Goal: Task Accomplishment & Management: Use online tool/utility

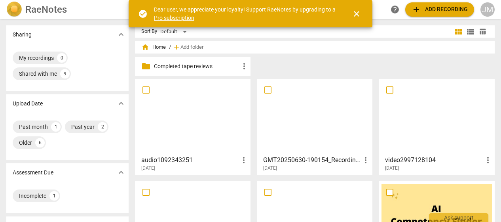
click at [187, 159] on h3 "audio1092343251" at bounding box center [190, 160] width 98 height 10
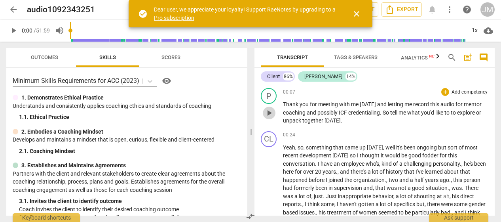
click at [270, 110] on span "play_arrow" at bounding box center [270, 113] width 10 height 10
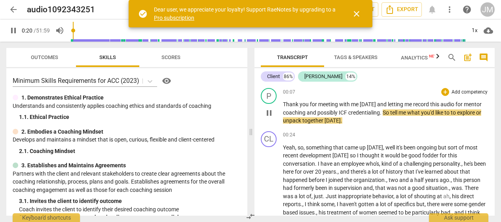
click at [462, 91] on p "Add competency" at bounding box center [470, 92] width 38 height 7
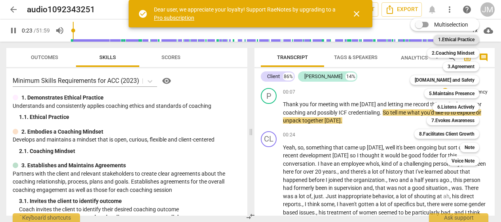
click at [459, 37] on b "1.Ethical Practice" at bounding box center [456, 40] width 36 height 10
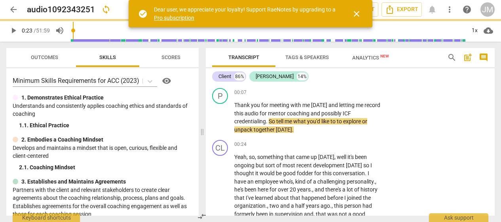
type input "23"
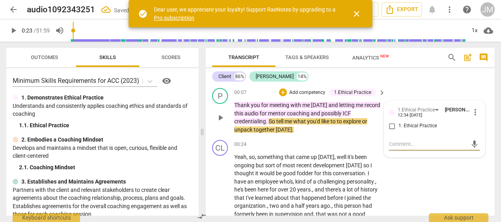
click at [392, 126] on input "1. Ethical Practice" at bounding box center [392, 126] width 13 height 10
checkbox input "true"
click at [311, 93] on p "Add competency" at bounding box center [308, 92] width 38 height 7
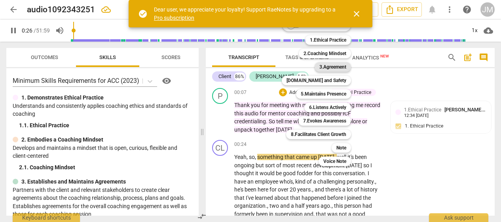
click at [329, 65] on b "3.Agreement" at bounding box center [333, 67] width 27 height 10
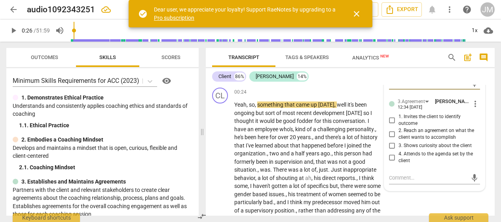
scroll to position [36, 0]
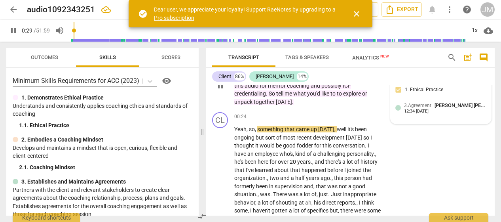
click at [415, 104] on span "3.Agreement" at bounding box center [417, 106] width 27 height 6
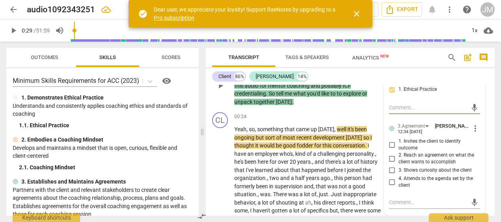
type input "30"
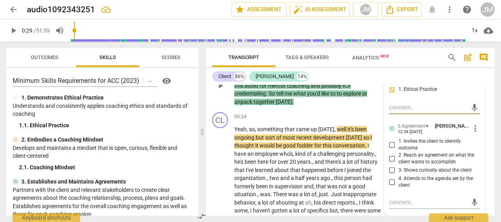
click at [391, 145] on input "1. Invites the client to identify outcome" at bounding box center [392, 145] width 13 height 10
checkbox input "true"
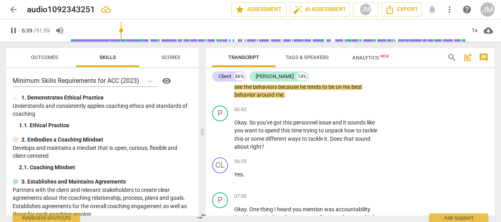
scroll to position [688, 0]
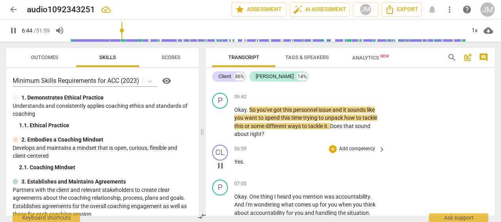
click at [374, 143] on div "CL play_arrow pause 06:59 + Add competency keyboard_arrow_right Yes ." at bounding box center [350, 158] width 289 height 35
click at [222, 122] on span "pause" at bounding box center [221, 122] width 10 height 10
type input "413"
click at [346, 95] on p "Add competency" at bounding box center [358, 96] width 38 height 7
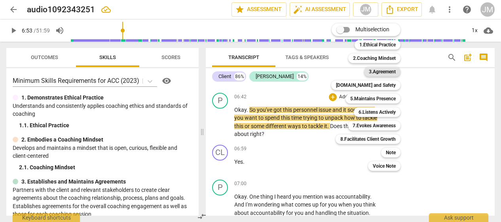
click at [382, 71] on b "3.Agreement" at bounding box center [382, 72] width 27 height 10
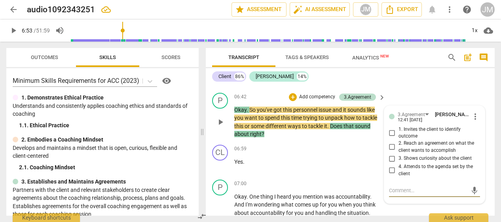
click at [391, 158] on input "3. Shows curiosity about the client" at bounding box center [392, 159] width 13 height 10
checkbox input "true"
click at [391, 171] on input "4. Attends to the agenda set by the client" at bounding box center [392, 171] width 13 height 10
checkbox input "true"
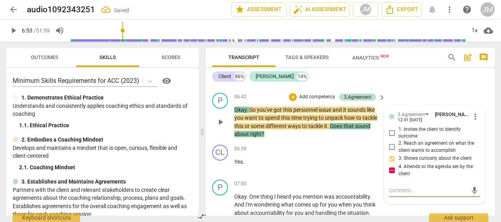
click at [393, 192] on textarea at bounding box center [428, 191] width 79 height 8
type textarea "I"
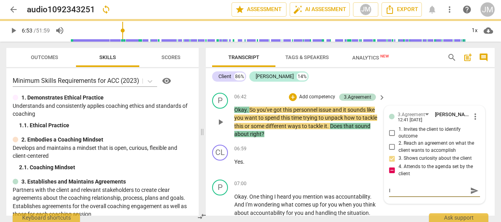
type textarea "I"
type textarea "I k"
type textarea "I kn"
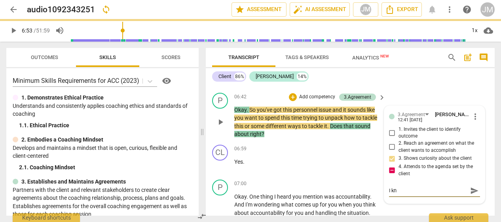
type textarea "I knw"
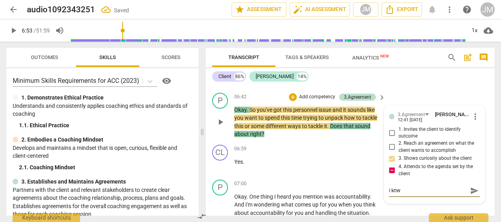
type textarea "I knwe"
type textarea "I knw"
type textarea "I kn"
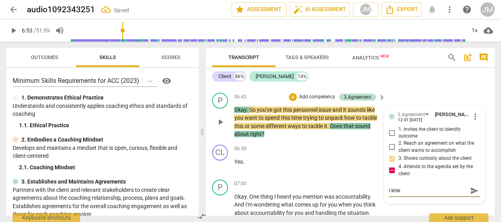
type textarea "I kn"
type textarea "I kno"
type textarea "I know"
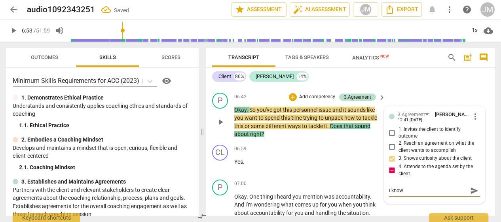
type textarea "I know"
type textarea "I know i"
type textarea "I know it"
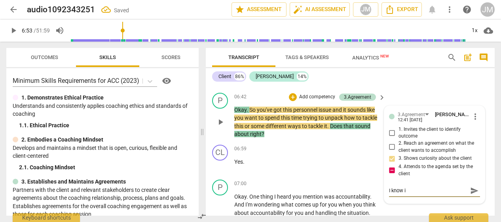
type textarea "I know it"
type textarea "I know it s"
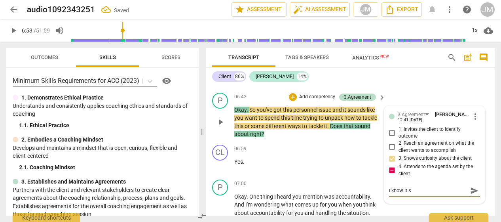
type textarea "I know it so"
type textarea "I know it sou"
type textarea "I know it soun"
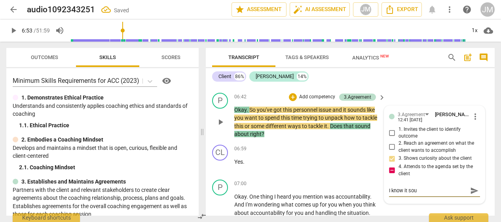
type textarea "I know it soun"
type textarea "I know it sound"
type textarea "I know it sounds"
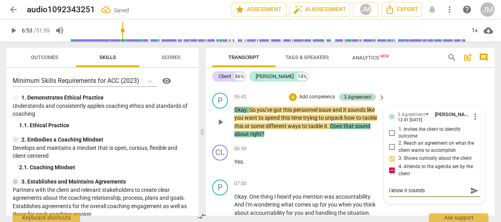
type textarea "I know it sounds"
type textarea "I know it sounds p"
type textarea "I know it sounds pe"
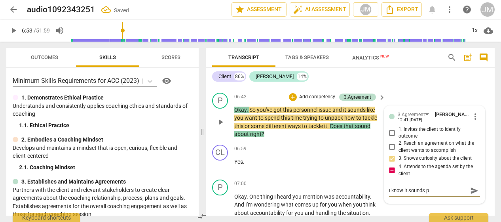
type textarea "I know it sounds pe"
type textarea "I know it sounds pet"
type textarea "I know it sounds [PERSON_NAME]"
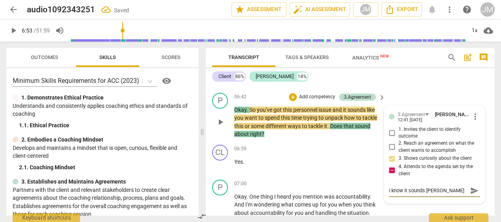
type textarea "I know it sounds [PERSON_NAME]"
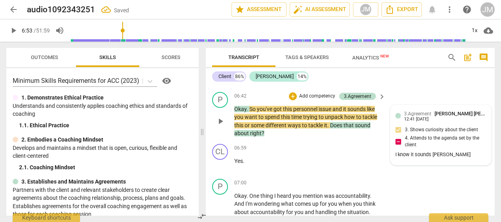
scroll to position [698, 0]
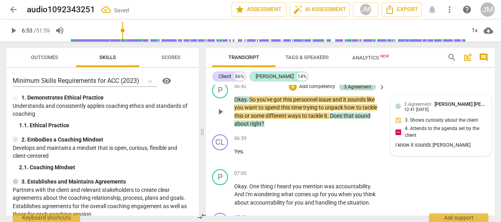
click at [416, 120] on div "3.Agreement [PERSON_NAME] [PERSON_NAME] 12:41 [DATE] 3. Shows curiosity about t…" at bounding box center [441, 125] width 91 height 50
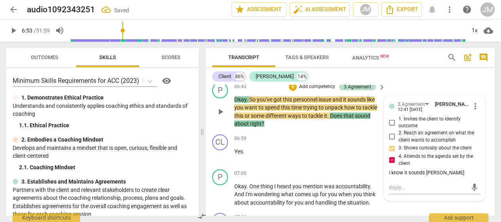
click at [444, 166] on span "4. Attends to the agenda set by the client" at bounding box center [438, 160] width 79 height 14
click at [399, 165] on input "4. Attends to the agenda set by the client" at bounding box center [392, 160] width 13 height 10
checkbox input "false"
click at [471, 109] on span "more_vert" at bounding box center [476, 106] width 10 height 10
click at [474, 109] on li "Edit" at bounding box center [480, 105] width 27 height 15
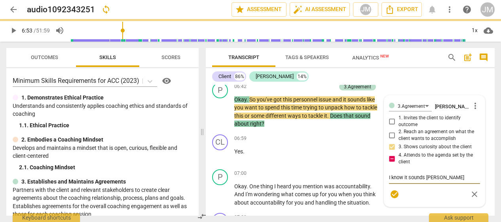
checkbox input "false"
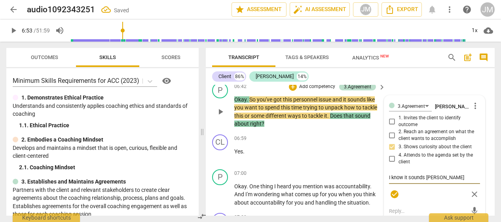
click at [446, 178] on textarea "I know it sounds [PERSON_NAME]" at bounding box center [434, 177] width 91 height 8
type textarea "I know it sounds [PERSON_NAME],"
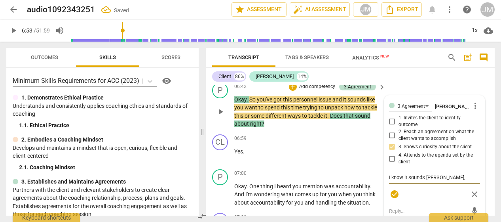
type textarea "I know it sounds [PERSON_NAME], b"
type textarea "I know it sounds [PERSON_NAME], bu"
type textarea "I know it sounds [PERSON_NAME], but"
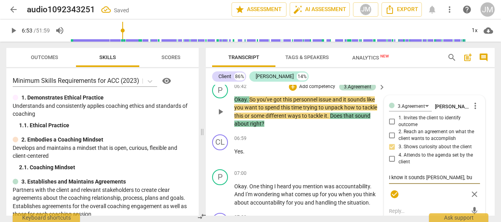
type textarea "I know it sounds [PERSON_NAME], but"
type textarea "I know it sounds [PERSON_NAME], but t"
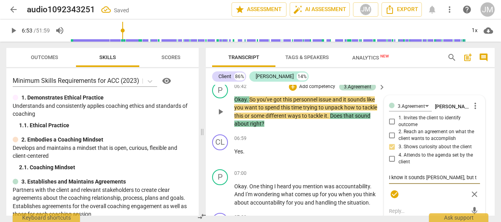
type textarea "I know it sounds [PERSON_NAME], but th"
type textarea "I know it sounds [PERSON_NAME], but the"
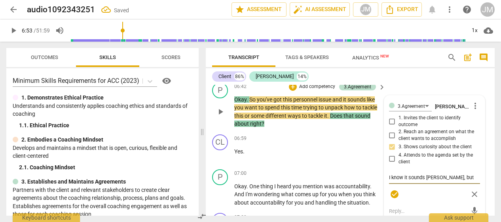
type textarea "I know it sounds [PERSON_NAME], but the"
type textarea "I know it sounds [PERSON_NAME], but the b"
type textarea "I know it sounds [PERSON_NAME], but the be"
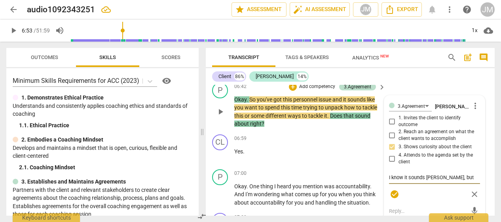
type textarea "I know it sounds [PERSON_NAME], but the bet"
type textarea "I know it sounds [PERSON_NAME], but the bett"
type textarea "I know it sounds [PERSON_NAME], but the [PERSON_NAME]"
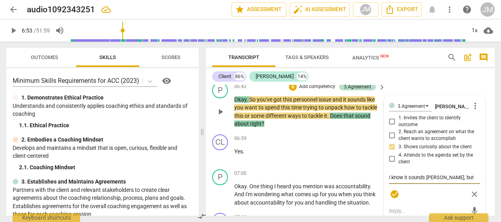
type textarea "I know it sounds [PERSON_NAME], but the [PERSON_NAME]"
type textarea "I know it sounds [PERSON_NAME], but the better"
type textarea "I know it sounds [PERSON_NAME], but the better m"
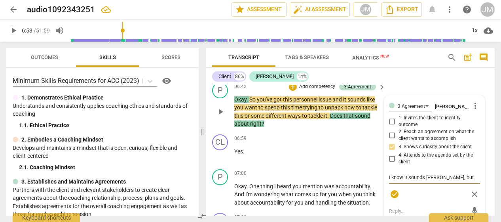
type textarea "I know it sounds [PERSON_NAME], but the better mo"
type textarea "I know it sounds [PERSON_NAME], but the better mov"
type textarea "I know it sounds [PERSON_NAME], but the better move"
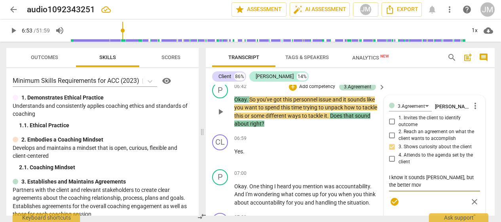
type textarea "I know it sounds [PERSON_NAME], but the better move"
type textarea "I know it sounds [PERSON_NAME], but the better move h"
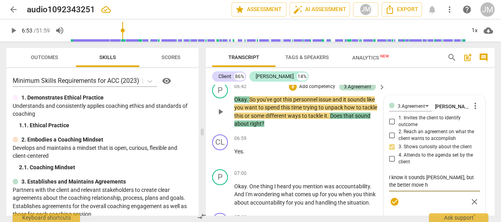
type textarea "I know it sounds [PERSON_NAME], but the better move he"
type textarea "I know it sounds [PERSON_NAME], but the better move her"
type textarea "I know it sounds [PERSON_NAME], but the better move here"
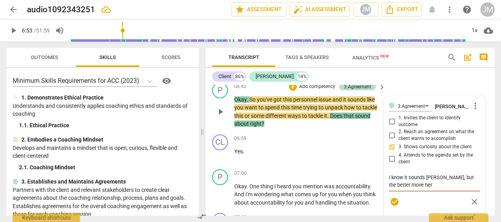
type textarea "I know it sounds [PERSON_NAME], but the better move here"
type textarea "I know it sounds [PERSON_NAME], but the better move here i"
type textarea "I know it sounds [PERSON_NAME], but the better move here is"
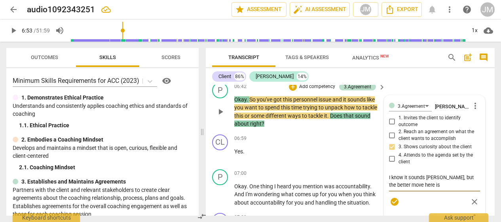
type textarea "I know it sounds [PERSON_NAME], but the better move here is"
type textarea "I know it sounds [PERSON_NAME], but the better move here is t"
type textarea "I know it sounds [PERSON_NAME], but the better move here is to"
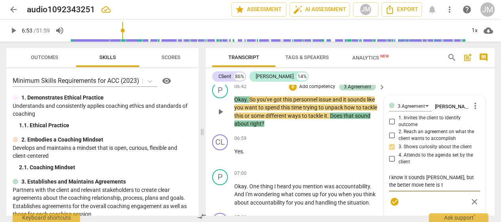
type textarea "I know it sounds [PERSON_NAME], but the better move here is to"
type textarea "I know it sounds [PERSON_NAME], but the better move here is to a"
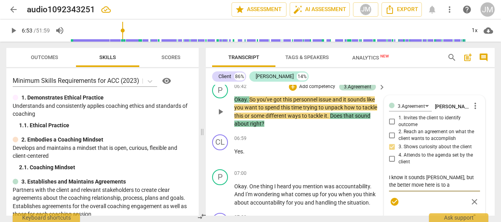
type textarea "I know it sounds [PERSON_NAME], but the better move here is to as"
type textarea "I know it sounds [PERSON_NAME], but the better move here is to ask"
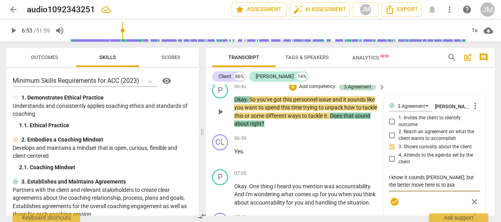
type textarea "I know it sounds [PERSON_NAME], but the better move here is to ask"
type textarea "I know it sounds [PERSON_NAME], but the better move here is to ask h"
type textarea "I know it sounds [PERSON_NAME], but the better move here is to ask [PERSON_NAME]"
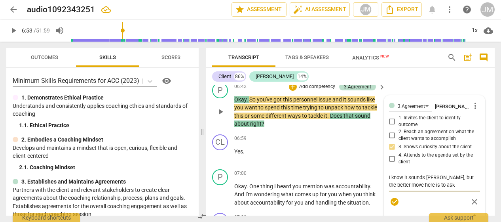
type textarea "I know it sounds [PERSON_NAME], but the better move here is to ask her"
type textarea "I know it sounds [PERSON_NAME], but the better move here is to ask her w"
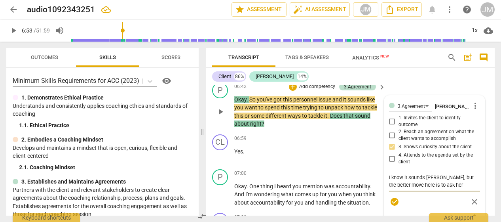
type textarea "I know it sounds [PERSON_NAME], but the better move here is to ask her w"
type textarea "I know it sounds [PERSON_NAME], but the better move here is to ask her wh"
type textarea "I know it sounds [PERSON_NAME], but the better move here is to ask her wha"
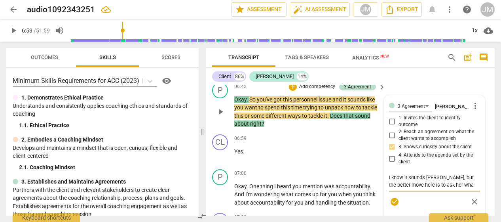
type textarea "I know it sounds [PERSON_NAME], but the better move here is to ask her what"
type textarea "I know it sounds [PERSON_NAME], but the better move here is to ask her what s"
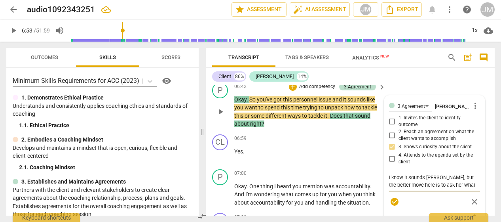
type textarea "I know it sounds [PERSON_NAME], but the better move here is to ask her what s"
type textarea "I know it sounds [PERSON_NAME], but the better move here is to ask her what sh"
type textarea "I know it sounds [PERSON_NAME], but the better move here is to ask her what she"
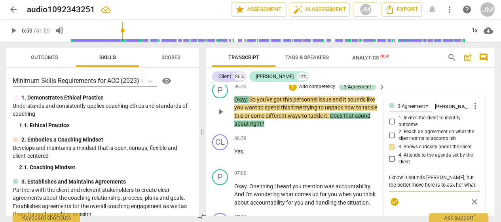
type textarea "I know it sounds [PERSON_NAME], but the better move here is to ask her what she'"
type textarea "I know it sounds [PERSON_NAME], but the better move here is to ask her what she…"
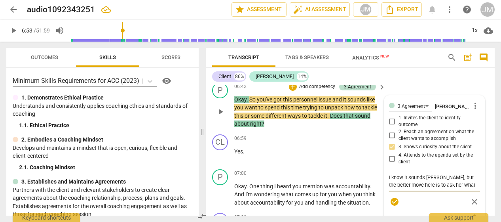
type textarea "I know it sounds [PERSON_NAME], but the better move here is to ask her what she…"
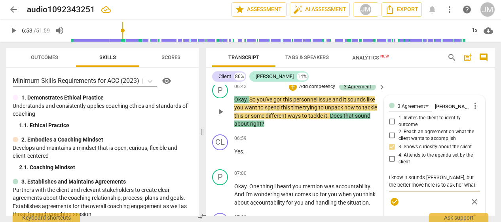
type textarea "I know it sounds [PERSON_NAME], but the better move here is to ask her what she…"
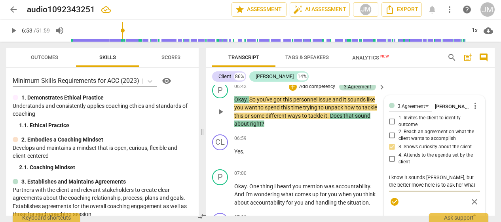
type textarea "I know it sounds [PERSON_NAME], but the better move here is to ask her what she…"
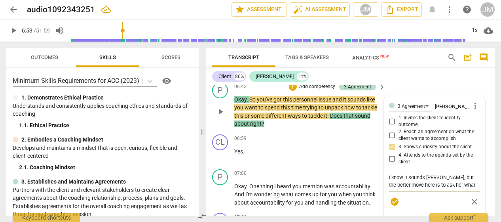
type textarea "I know it sounds [PERSON_NAME], but the better move here is to ask her what she…"
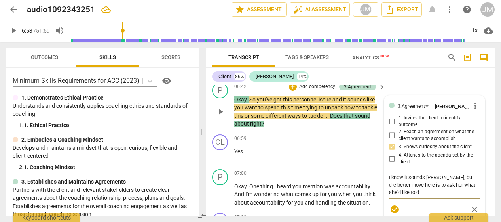
type textarea "I know it sounds [PERSON_NAME], but the better move here is to ask her what she…"
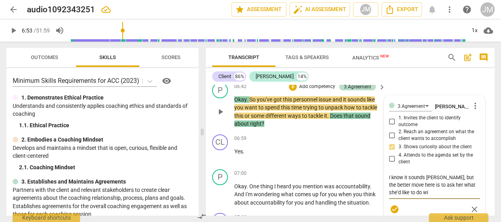
type textarea "I know it sounds [PERSON_NAME], but the better move here is to ask her what she…"
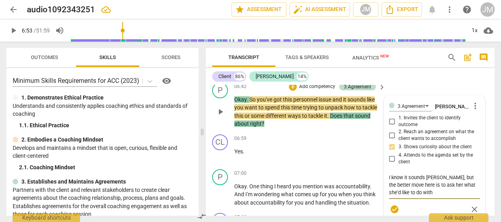
type textarea "I know it sounds [PERSON_NAME], but the better move here is to ask her what she…"
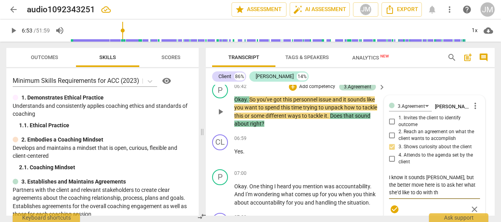
type textarea "I know it sounds [PERSON_NAME], but the better move here is to ask her what she…"
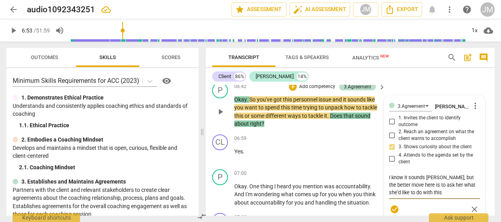
type textarea "I know it sounds [PERSON_NAME], but the better move here is to ask her what she…"
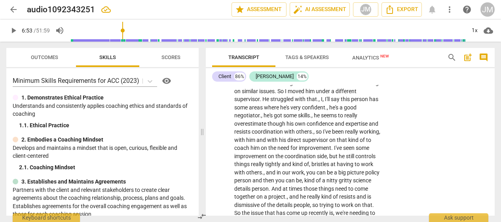
scroll to position [278, 0]
click at [253, 182] on span "person" at bounding box center [243, 180] width 18 height 6
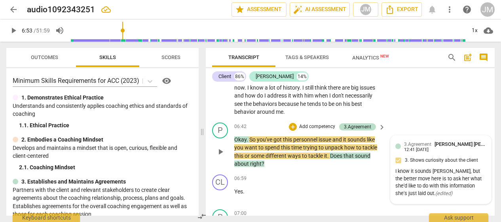
scroll to position [660, 0]
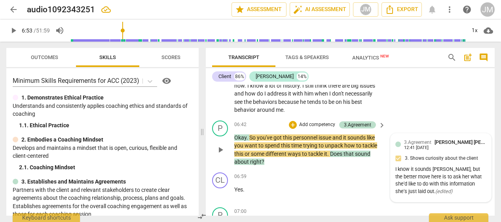
click at [450, 161] on div "3.Agreement [PERSON_NAME] [PERSON_NAME] 12:41 [DATE] 3. Shows curiosity about t…" at bounding box center [441, 167] width 91 height 59
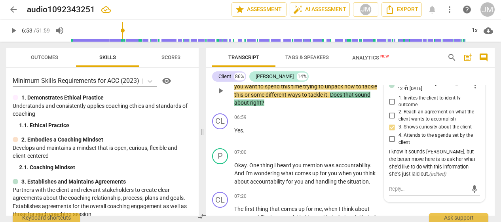
scroll to position [719, 0]
click at [472, 88] on span "more_vert" at bounding box center [476, 85] width 10 height 10
click at [473, 90] on li "Edit" at bounding box center [480, 84] width 27 height 15
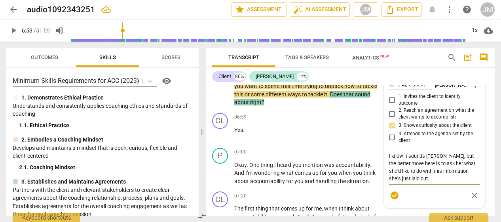
scroll to position [714, 0]
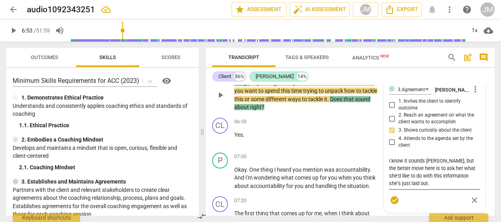
click at [416, 184] on textarea "I know it sounds [PERSON_NAME], but the better move here is to ask her what she…" at bounding box center [434, 172] width 91 height 30
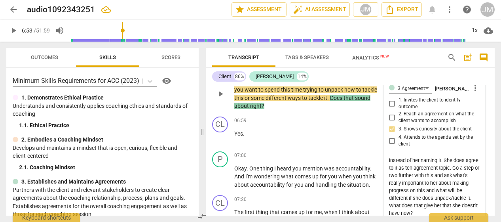
scroll to position [44, 0]
click at [222, 175] on span "play_arrow" at bounding box center [221, 177] width 10 height 10
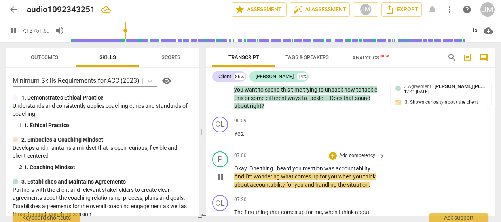
click at [360, 154] on p "Add competency" at bounding box center [358, 155] width 38 height 7
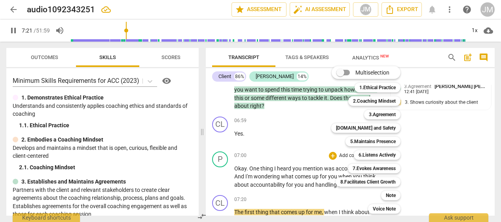
click at [222, 177] on div at bounding box center [250, 111] width 501 height 222
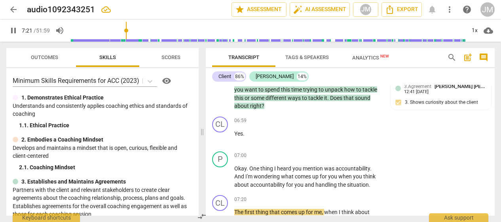
click at [222, 177] on span "pause" at bounding box center [221, 177] width 10 height 10
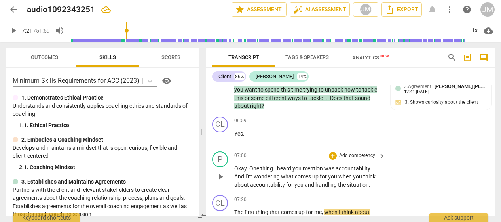
click at [352, 153] on p "Add competency" at bounding box center [358, 155] width 38 height 7
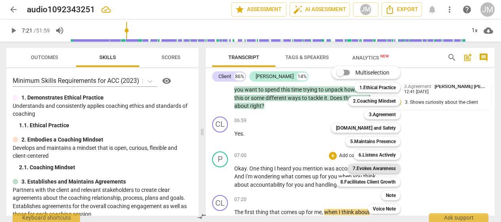
click at [379, 167] on b "7.Evokes Awareness" at bounding box center [374, 169] width 43 height 10
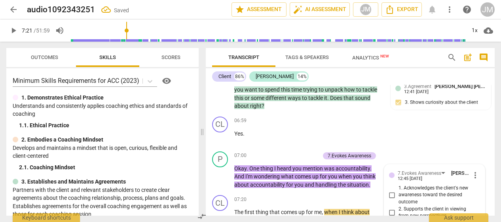
scroll to position [812, 0]
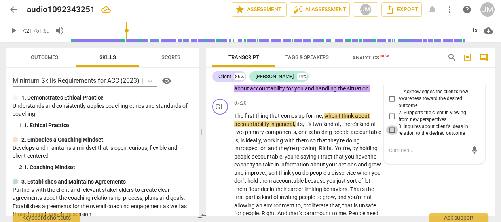
click at [391, 130] on input "3. Inquires about client's ideas in relation to the desired outcome" at bounding box center [392, 130] width 13 height 10
click at [204, 186] on span at bounding box center [202, 132] width 5 height 180
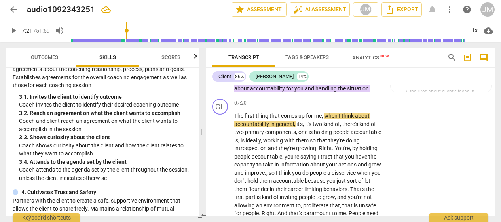
scroll to position [697, 0]
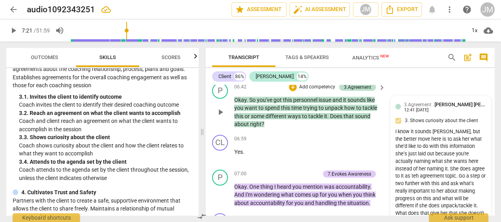
click at [430, 102] on div "3.Agreement [PERSON_NAME] [PERSON_NAME]" at bounding box center [445, 105] width 83 height 8
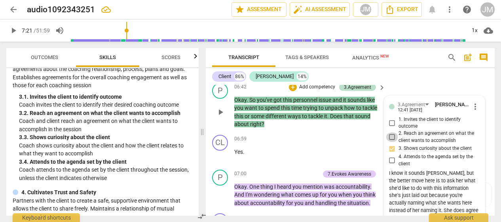
click at [392, 137] on input "2. Reach an agreement on what the client wants to accomplish" at bounding box center [392, 137] width 13 height 10
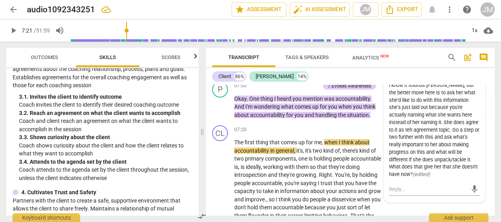
scroll to position [761, 0]
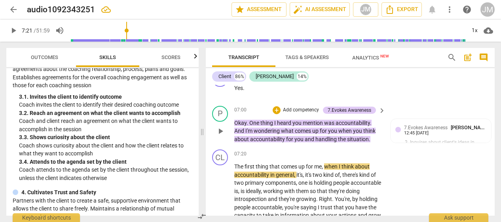
click at [306, 109] on p "Add competency" at bounding box center [301, 110] width 38 height 7
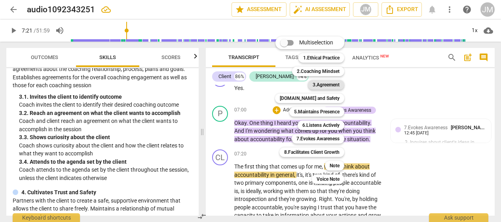
click at [319, 85] on b "3.Agreement" at bounding box center [326, 85] width 27 height 10
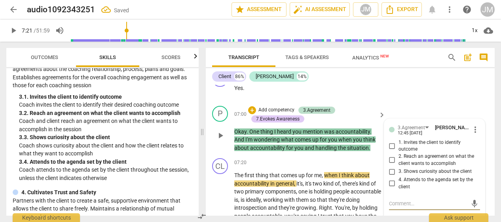
click at [389, 183] on input "4. Attends to the agenda set by the client" at bounding box center [392, 184] width 13 height 10
click at [393, 204] on textarea at bounding box center [428, 204] width 79 height 8
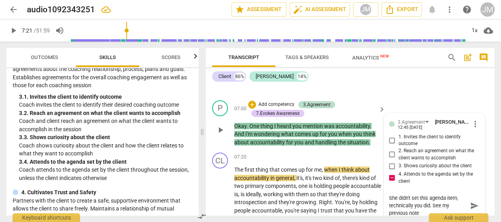
scroll to position [0, 0]
click at [472, 204] on span "send" at bounding box center [475, 205] width 9 height 9
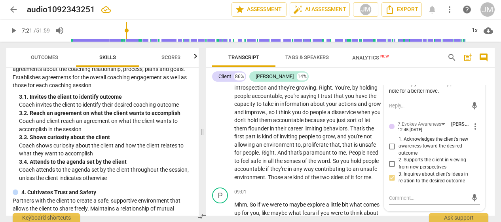
scroll to position [882, 0]
click at [400, 200] on textarea at bounding box center [428, 198] width 79 height 8
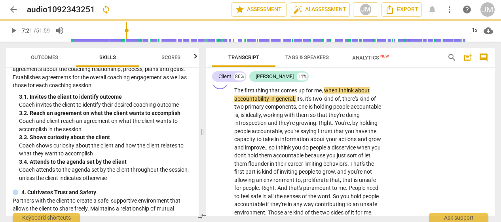
scroll to position [846, 0]
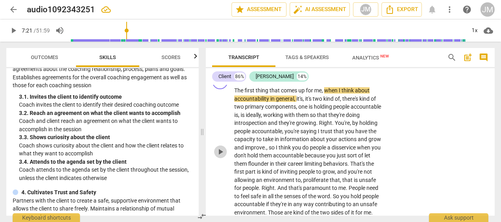
click at [222, 154] on span "play_arrow" at bounding box center [221, 152] width 10 height 10
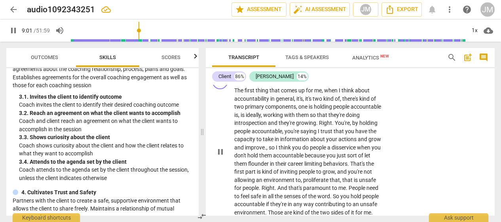
scroll to position [1005, 0]
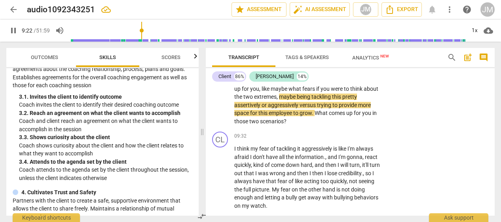
click at [363, 80] on div "Client 86% [PERSON_NAME] 14%" at bounding box center [350, 76] width 276 height 13
click at [339, 84] on span "little" at bounding box center [336, 80] width 11 height 6
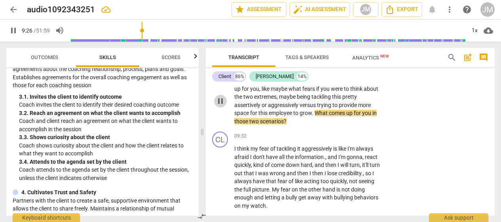
click at [221, 106] on span "pause" at bounding box center [221, 101] width 10 height 10
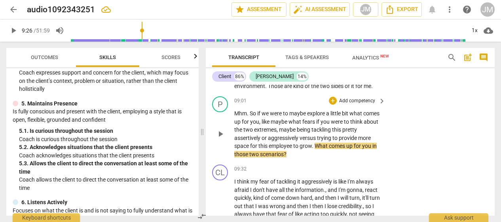
scroll to position [971, 0]
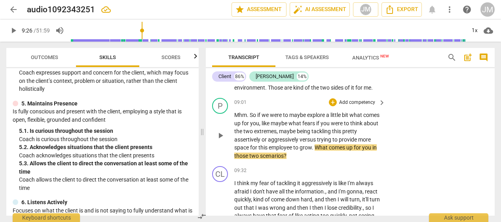
click at [354, 106] on p "Add competency" at bounding box center [358, 102] width 38 height 7
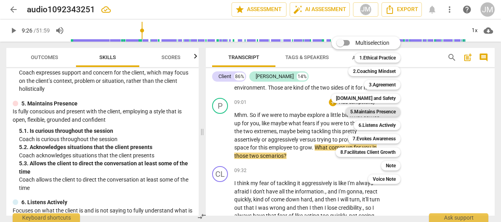
click at [374, 112] on b "5.Maintains Presence" at bounding box center [374, 112] width 46 height 10
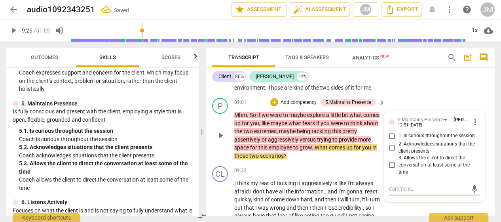
click at [409, 139] on span "1. Is curious throughout the session" at bounding box center [437, 135] width 76 height 7
click at [399, 141] on input "1. Is curious throughout the session" at bounding box center [392, 136] width 13 height 10
click at [392, 170] on input "3. Allows the client to direct the conversation at least some of the time" at bounding box center [392, 165] width 13 height 10
click at [393, 170] on input "3. Allows the client to direct the conversation at least some of the time" at bounding box center [392, 165] width 13 height 10
click at [398, 192] on textarea at bounding box center [428, 189] width 79 height 8
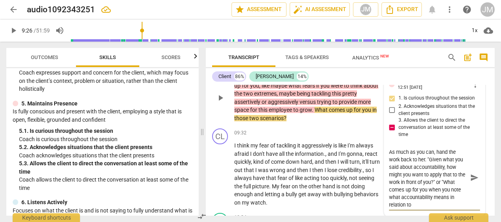
scroll to position [22, 0]
click at [472, 182] on span "send" at bounding box center [475, 177] width 9 height 9
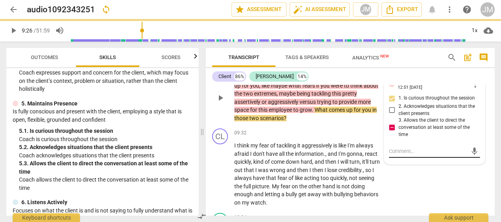
scroll to position [0, 0]
